Goal: Information Seeking & Learning: Learn about a topic

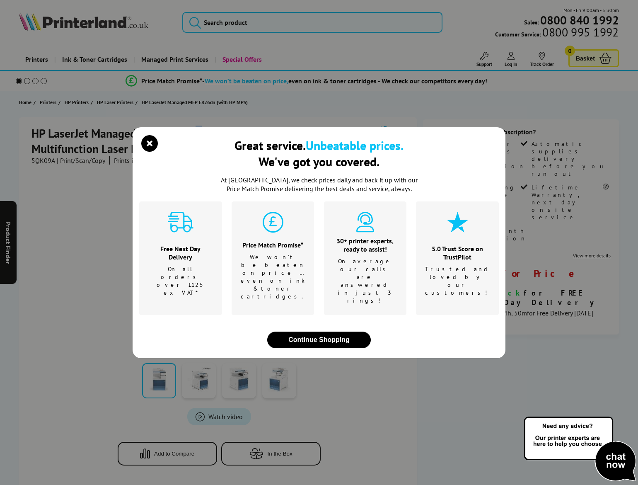
click at [201, 134] on div "Great service. Unbeatable prices. We've got you covered. At [GEOGRAPHIC_DATA], …" at bounding box center [319, 242] width 638 height 485
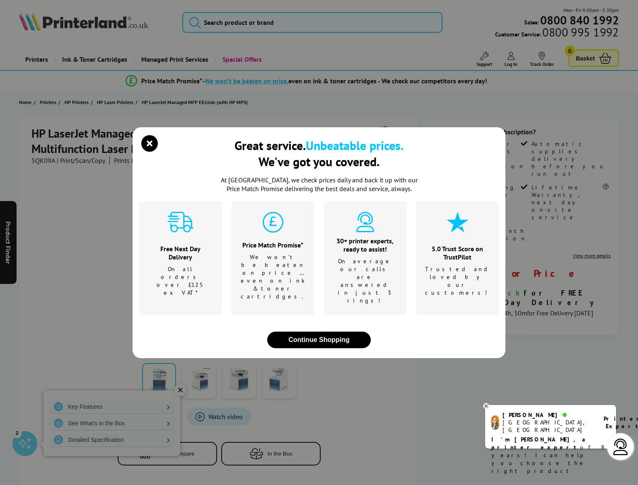
drag, startPoint x: 202, startPoint y: 133, endPoint x: 399, endPoint y: 213, distance: 212.2
click at [110, 136] on div "Great service. Unbeatable prices. We've got you covered. At [GEOGRAPHIC_DATA], …" at bounding box center [319, 242] width 638 height 485
drag, startPoint x: 148, startPoint y: 164, endPoint x: 155, endPoint y: 150, distance: 15.8
click at [149, 152] on icon "close modal" at bounding box center [149, 143] width 17 height 17
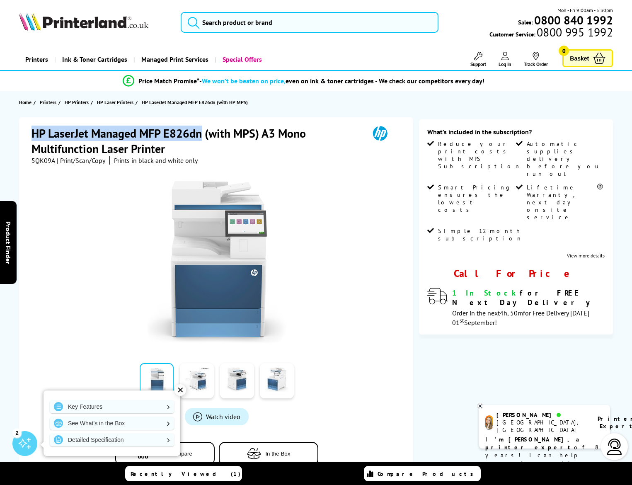
drag, startPoint x: 201, startPoint y: 135, endPoint x: 33, endPoint y: 134, distance: 167.9
click at [33, 134] on h1 "HP LaserJet Managed MFP E826dn (with MPS) A3 Mono Multifunction Laser Printer" at bounding box center [197, 141] width 330 height 31
copy h1 "HP LaserJet Managed MFP E826dn"
